Goal: Task Accomplishment & Management: Manage account settings

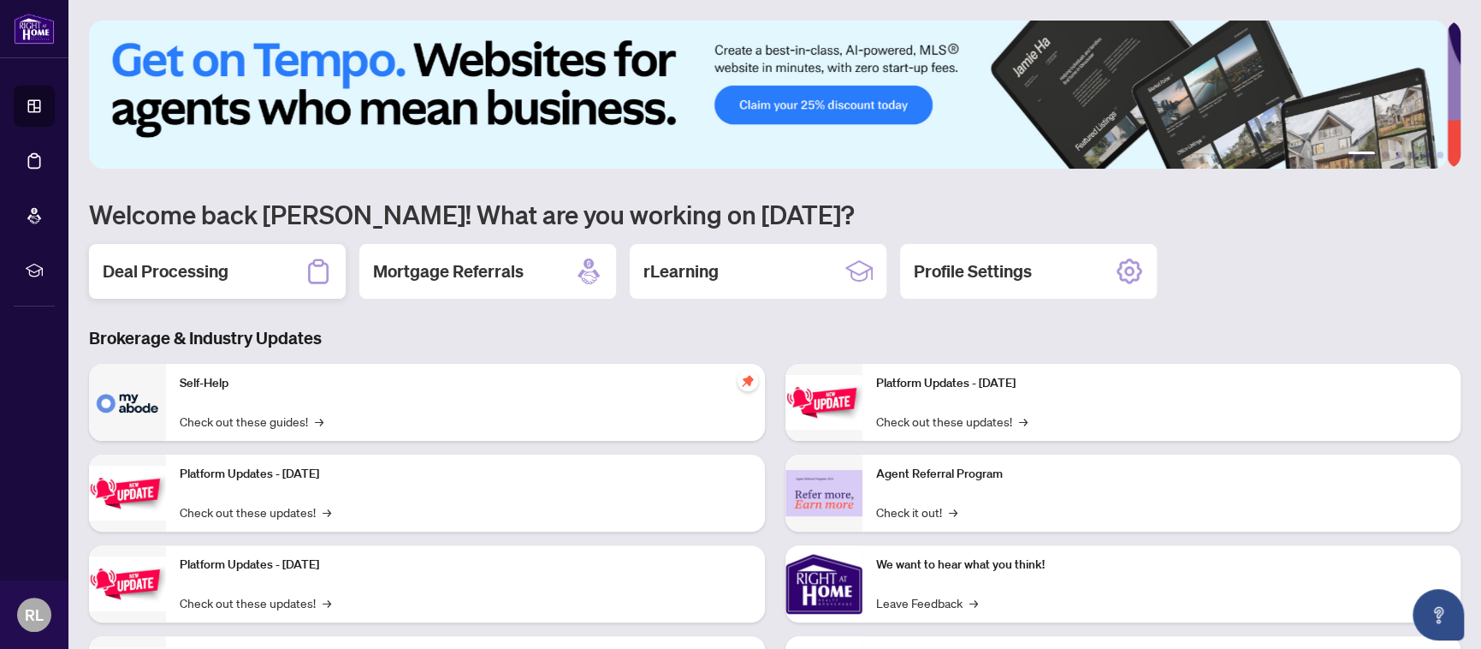
click at [195, 270] on h2 "Deal Processing" at bounding box center [166, 271] width 126 height 24
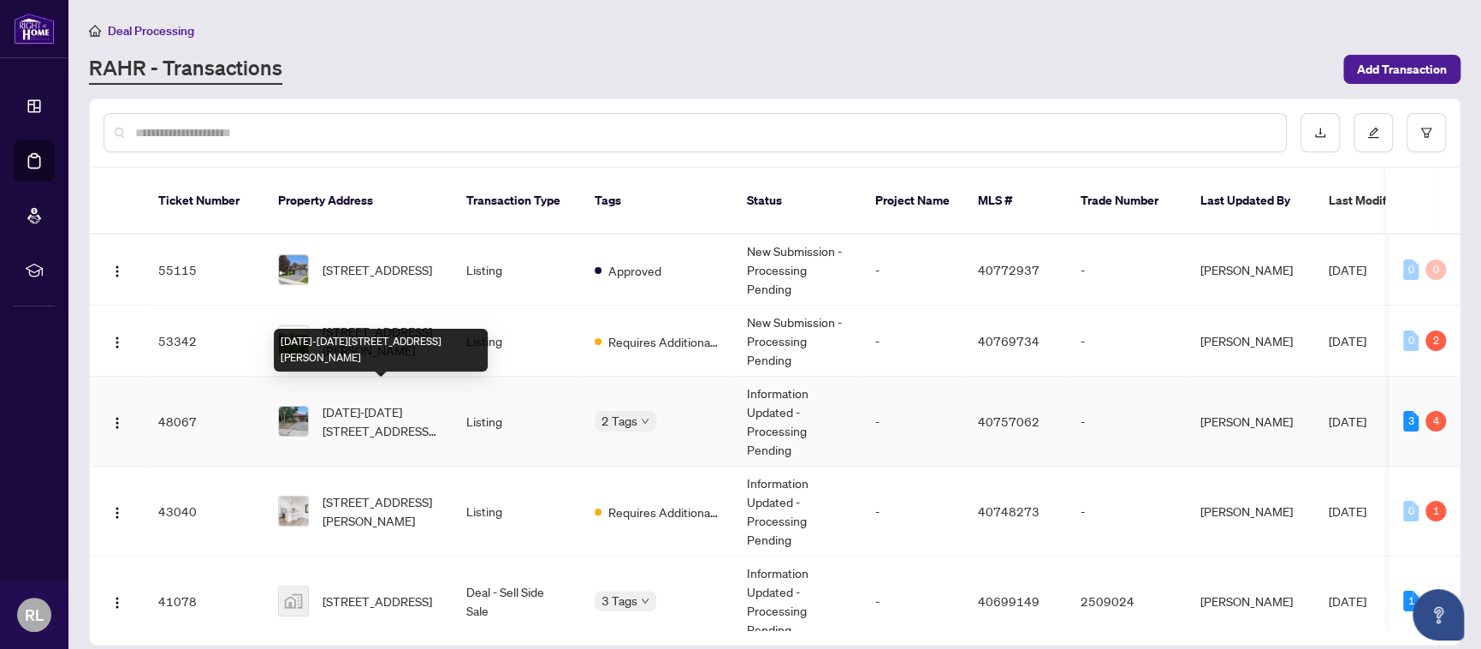
click at [375, 402] on span "[DATE]-[DATE][STREET_ADDRESS][PERSON_NAME]" at bounding box center [381, 421] width 116 height 38
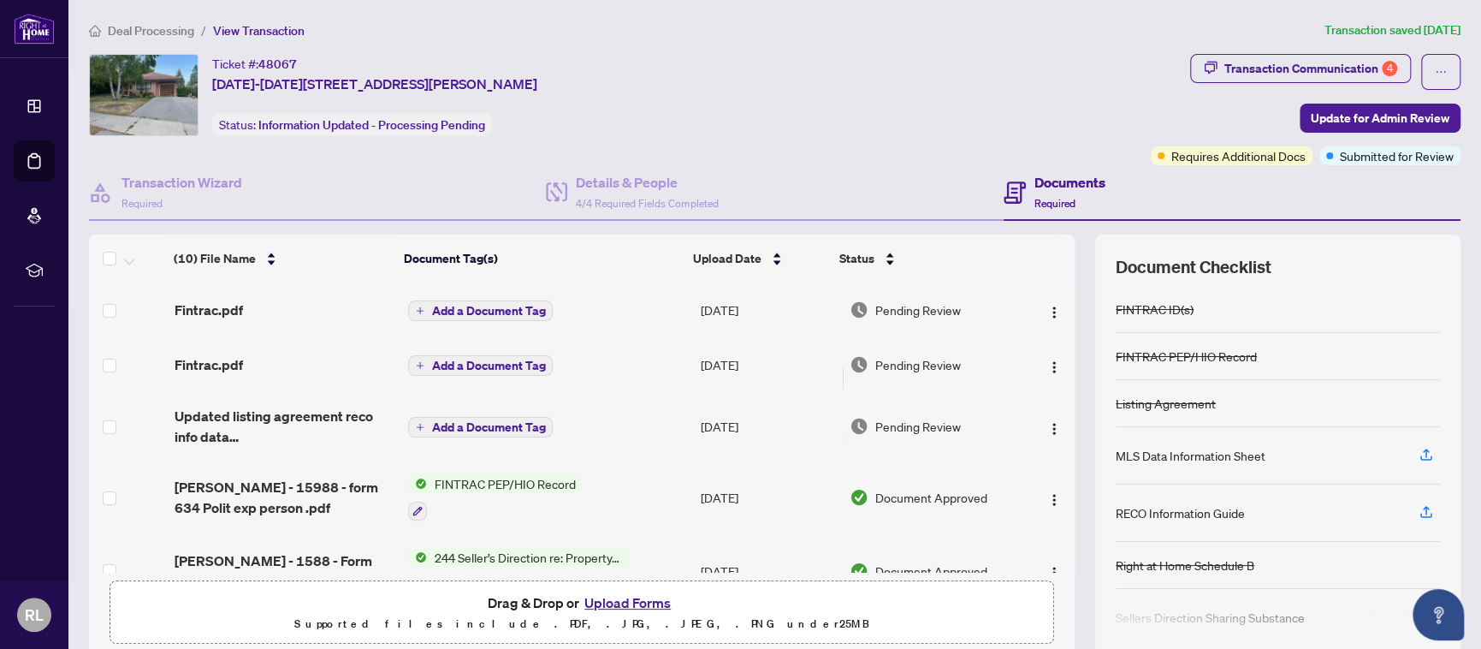
click at [641, 600] on button "Upload Forms" at bounding box center [627, 602] width 97 height 22
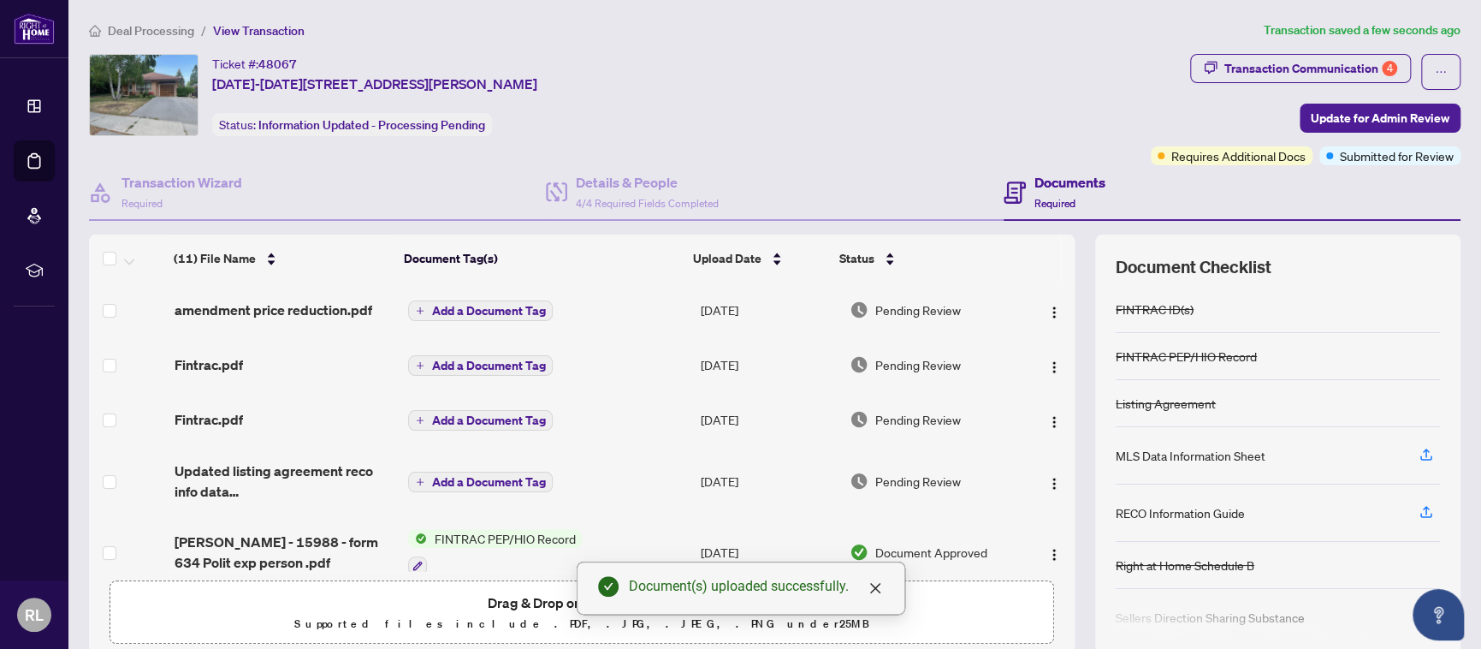
click at [483, 305] on span "Add a Document Tag" at bounding box center [488, 311] width 114 height 12
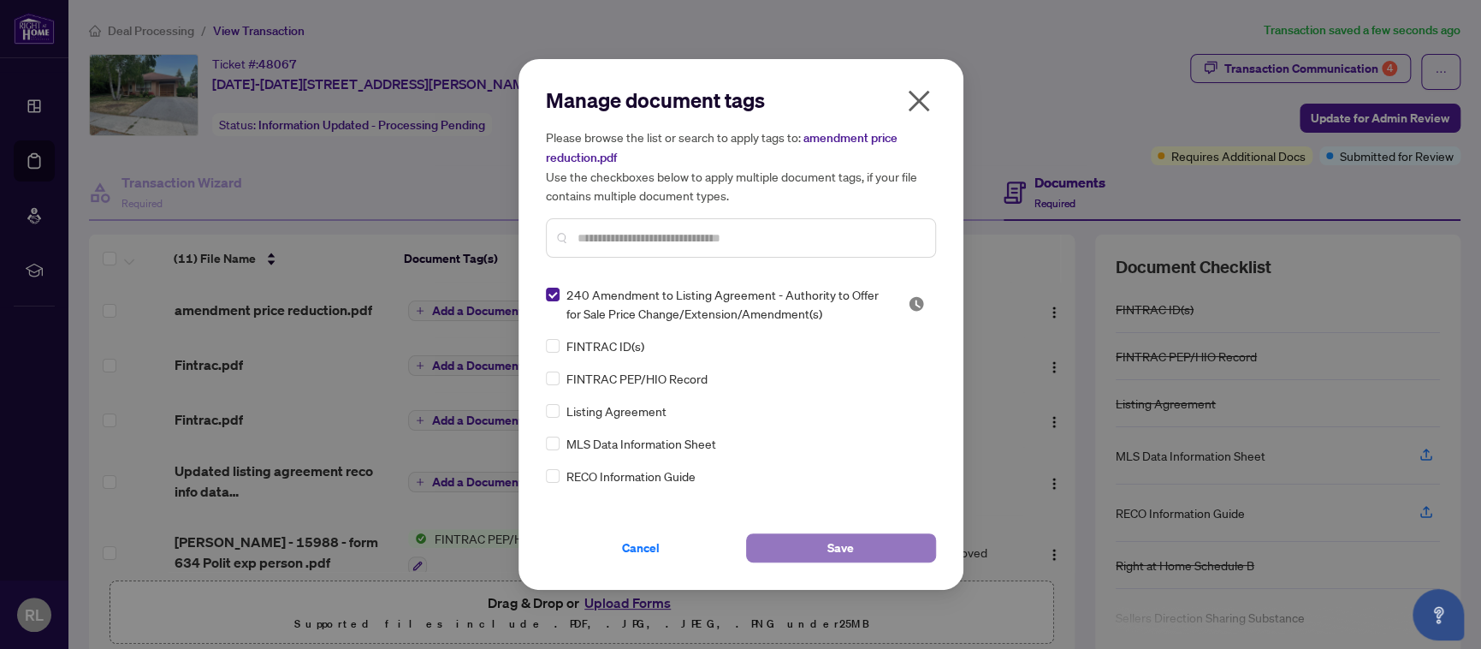
click at [832, 546] on span "Save" at bounding box center [841, 547] width 27 height 27
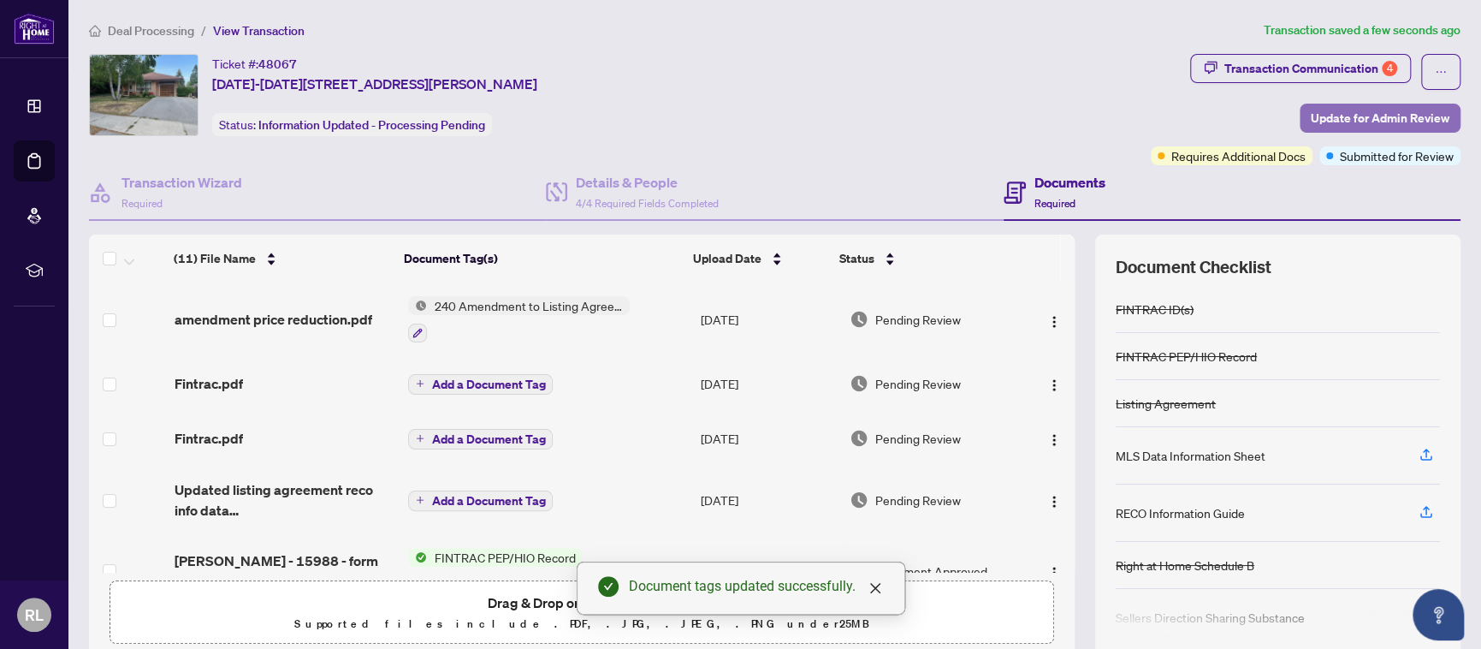
click at [1371, 116] on span "Update for Admin Review" at bounding box center [1380, 117] width 139 height 27
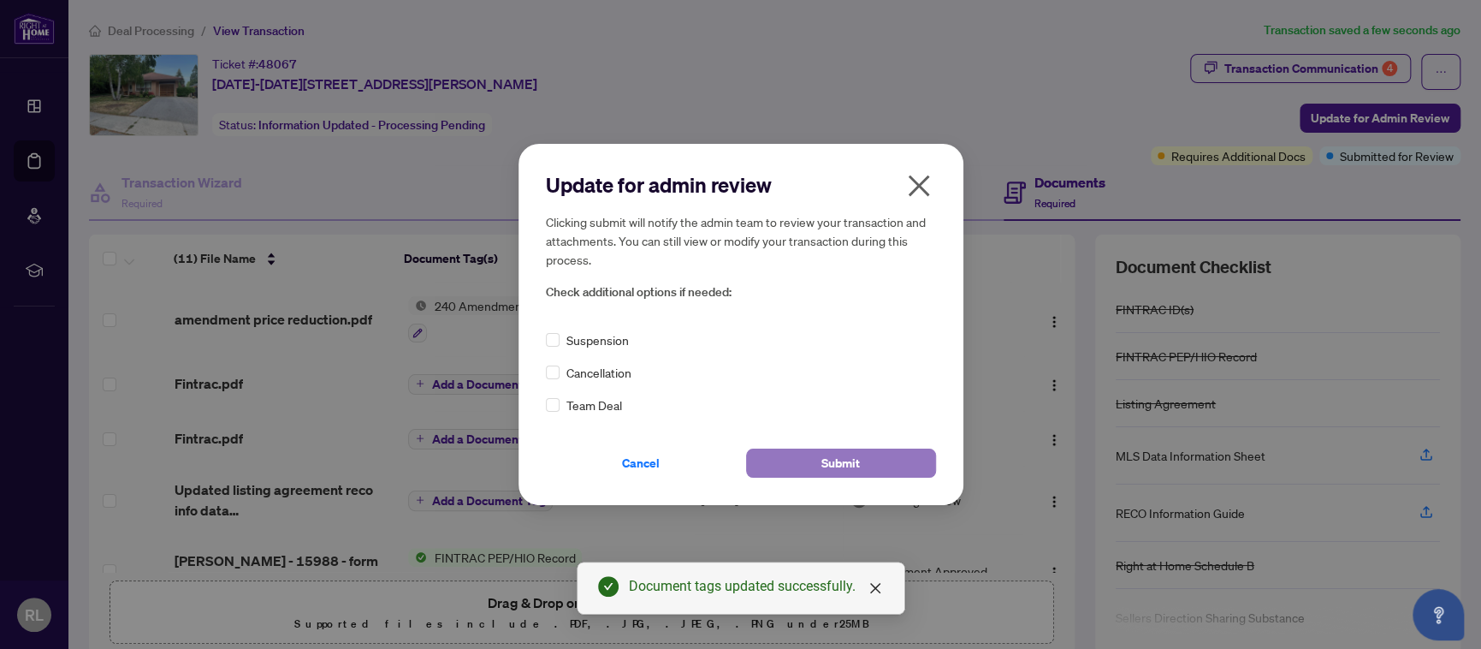
click at [838, 468] on span "Submit" at bounding box center [841, 462] width 39 height 27
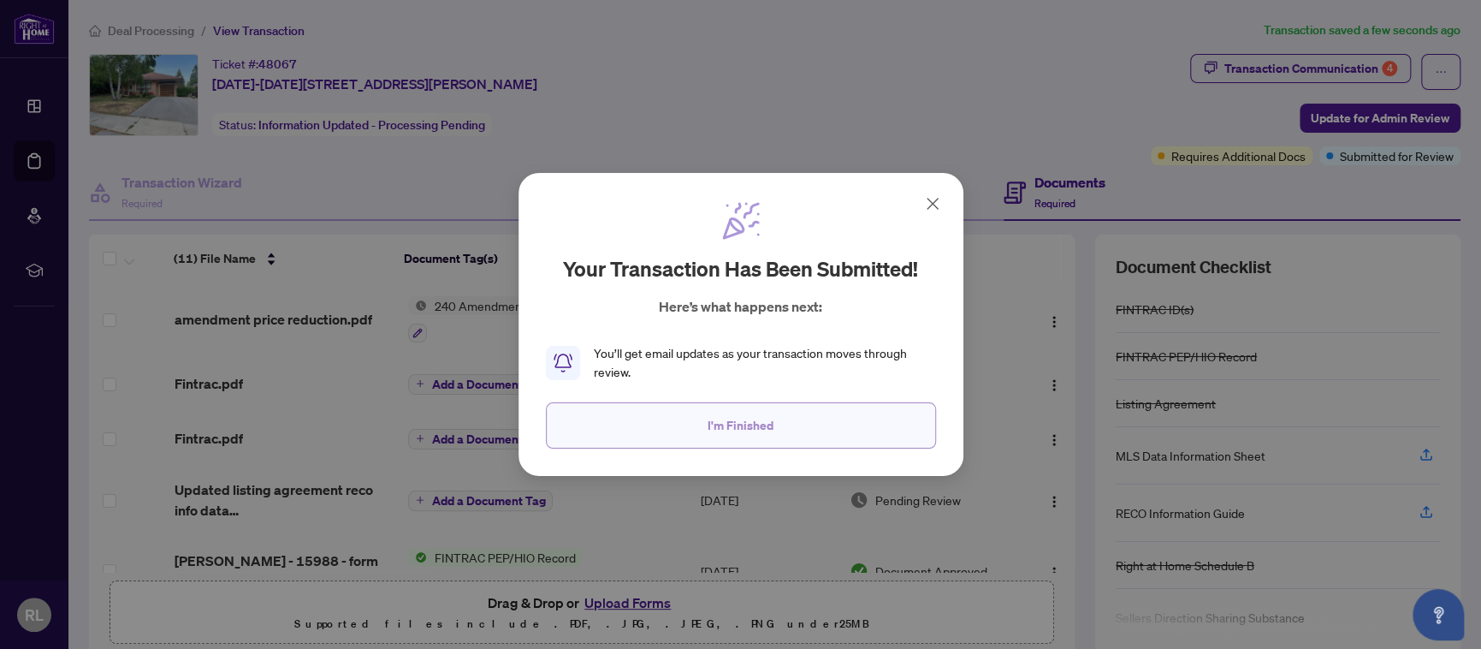
click at [756, 424] on span "I'm Finished" at bounding box center [741, 425] width 66 height 27
